Goal: Navigation & Orientation: Find specific page/section

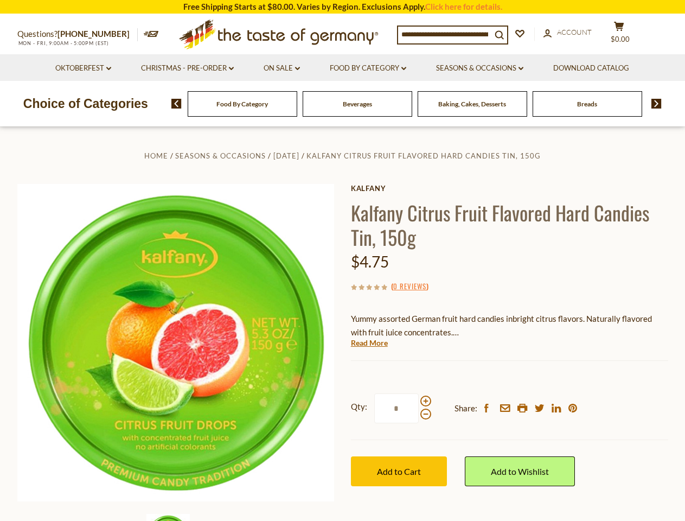
click at [342, 260] on div "Home Seasons & Occasions [DATE] Kalfany Citrus Fruit Flavored Hard Candies Tin,…" at bounding box center [342, 357] width 667 height 417
click at [626, 35] on span "$0.00" at bounding box center [620, 39] width 19 height 9
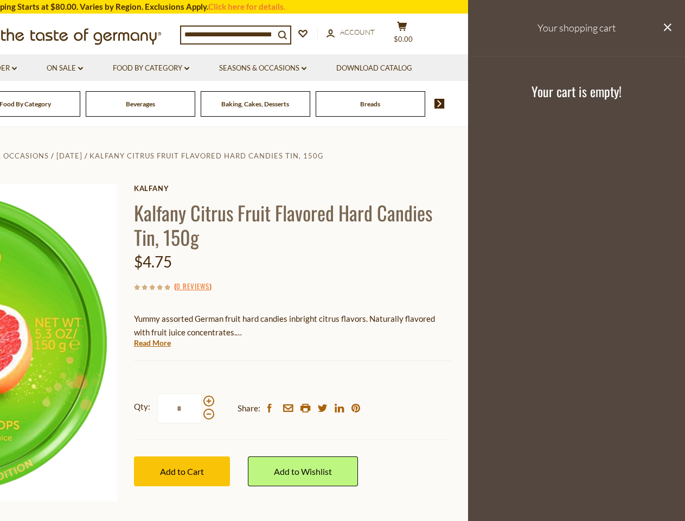
click at [282, 68] on link "Seasons & Occasions dropdown_arrow" at bounding box center [262, 68] width 87 height 12
click at [369, 68] on link "Download Catalog" at bounding box center [374, 68] width 76 height 12
click at [482, 68] on footer "Your cart is empty!" at bounding box center [576, 91] width 217 height 70
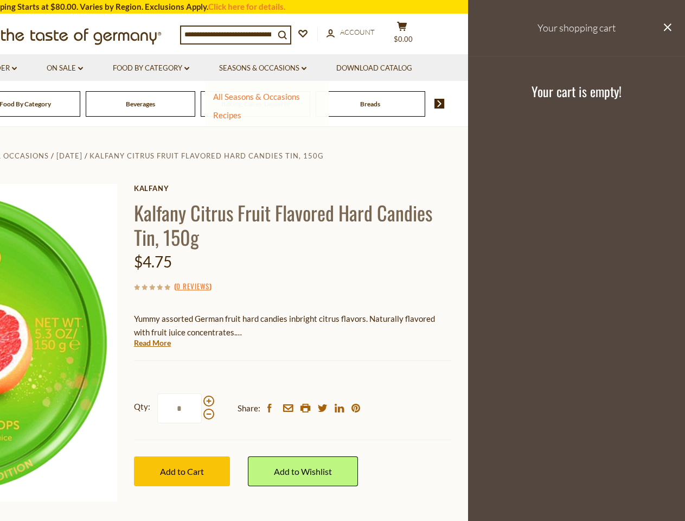
click at [80, 104] on div "Breads" at bounding box center [26, 103] width 110 height 25
click at [80, 104] on div "Beverages" at bounding box center [26, 103] width 110 height 25
click at [653, 104] on footer "Your cart is empty!" at bounding box center [576, 91] width 217 height 70
